Goal: Task Accomplishment & Management: Use online tool/utility

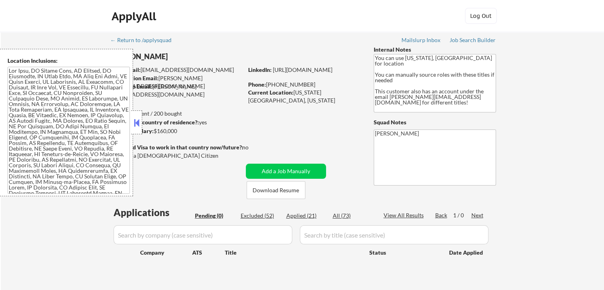
click at [134, 124] on button at bounding box center [136, 123] width 9 height 12
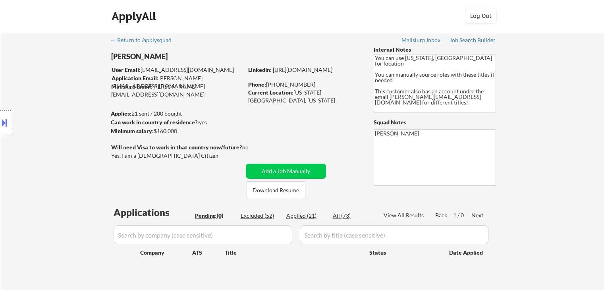
click at [39, 141] on div "Location Inclusions:" at bounding box center [71, 122] width 142 height 147
click at [474, 39] on div "Job Search Builder" at bounding box center [473, 40] width 46 height 6
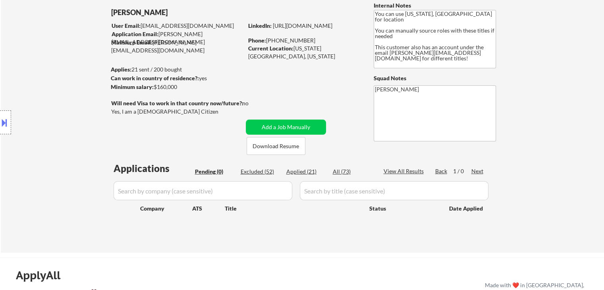
scroll to position [79, 0]
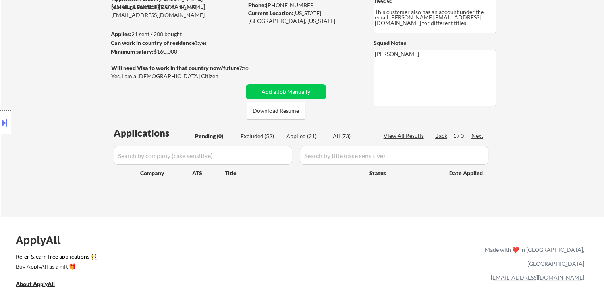
click at [60, 106] on div "Location Inclusions:" at bounding box center [71, 122] width 142 height 147
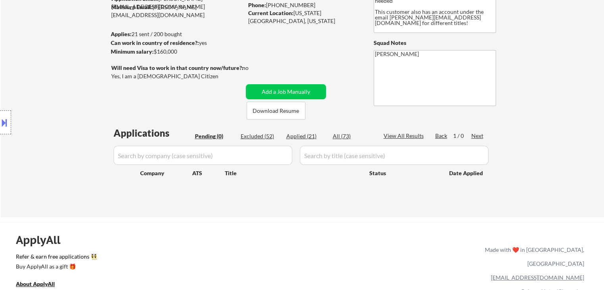
click at [60, 106] on div "Location Inclusions:" at bounding box center [71, 122] width 142 height 147
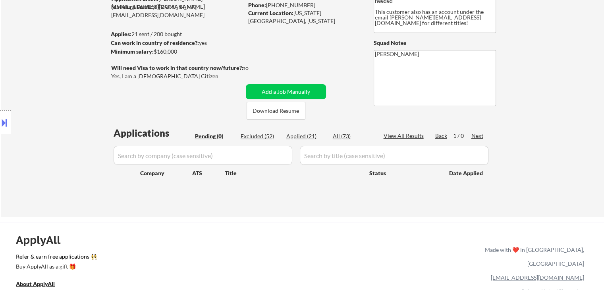
click at [60, 106] on div "Location Inclusions:" at bounding box center [71, 122] width 142 height 147
click at [79, 108] on div "Location Inclusions:" at bounding box center [71, 122] width 142 height 147
click at [74, 88] on div "Location Inclusions:" at bounding box center [71, 122] width 142 height 147
click at [78, 74] on div "Location Inclusions:" at bounding box center [71, 122] width 142 height 147
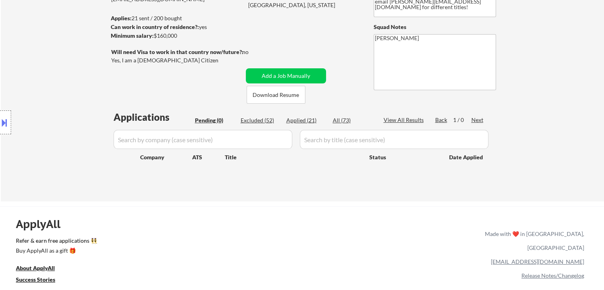
scroll to position [40, 0]
